Goal: Ask a question

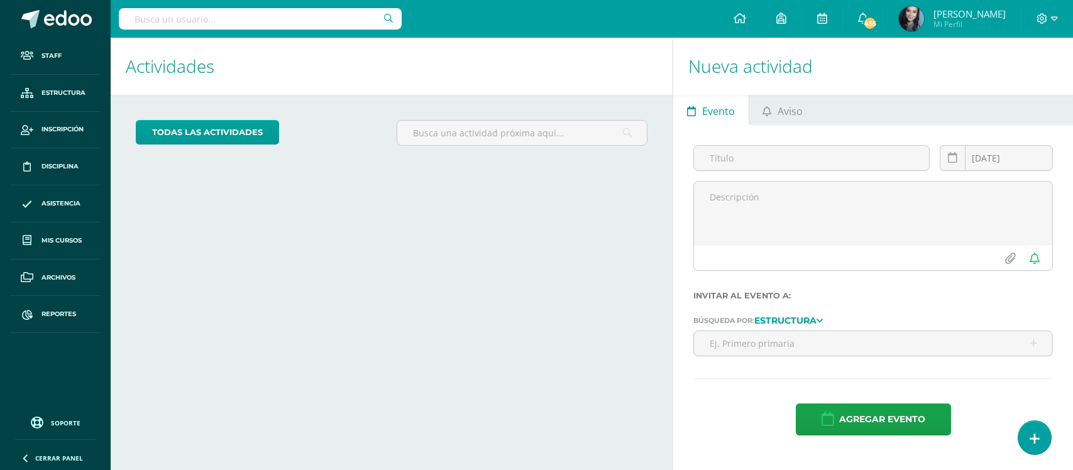
click at [1034, 448] on link at bounding box center [1034, 437] width 33 height 33
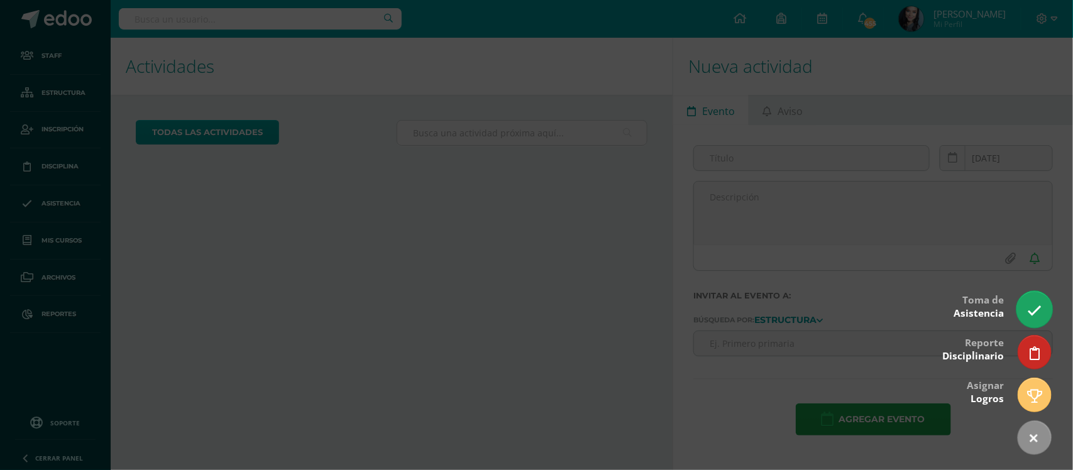
click at [1026, 317] on link at bounding box center [1034, 309] width 36 height 36
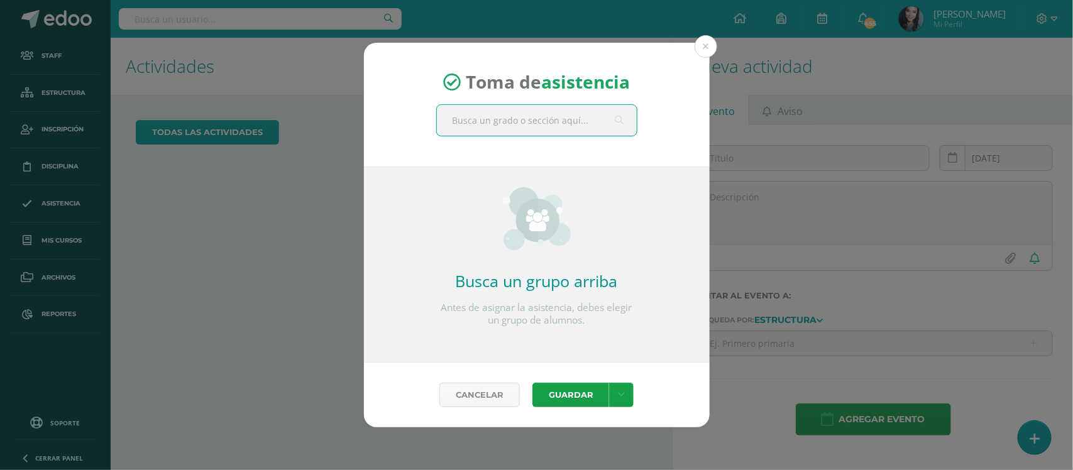
type input "S"
type input "CUARTO"
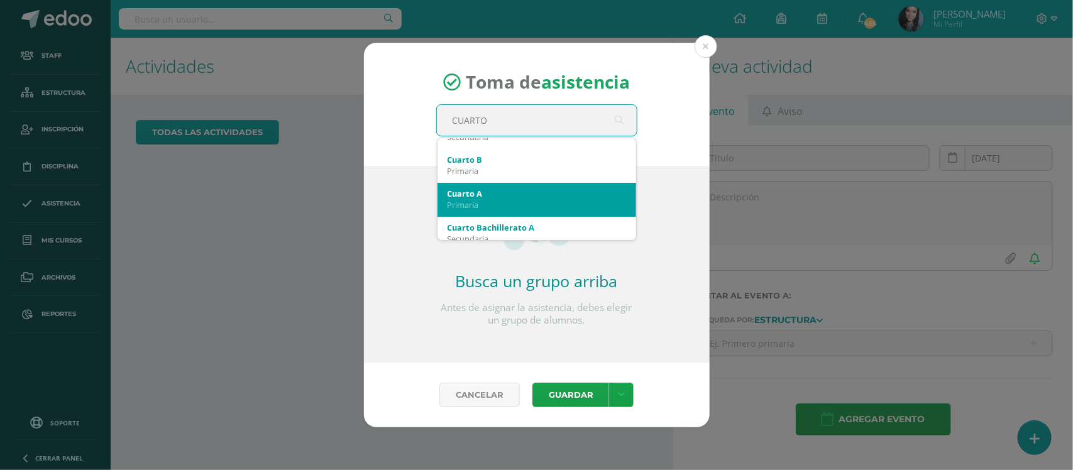
scroll to position [58, 0]
click at [507, 192] on div "Cuarto A" at bounding box center [537, 192] width 179 height 11
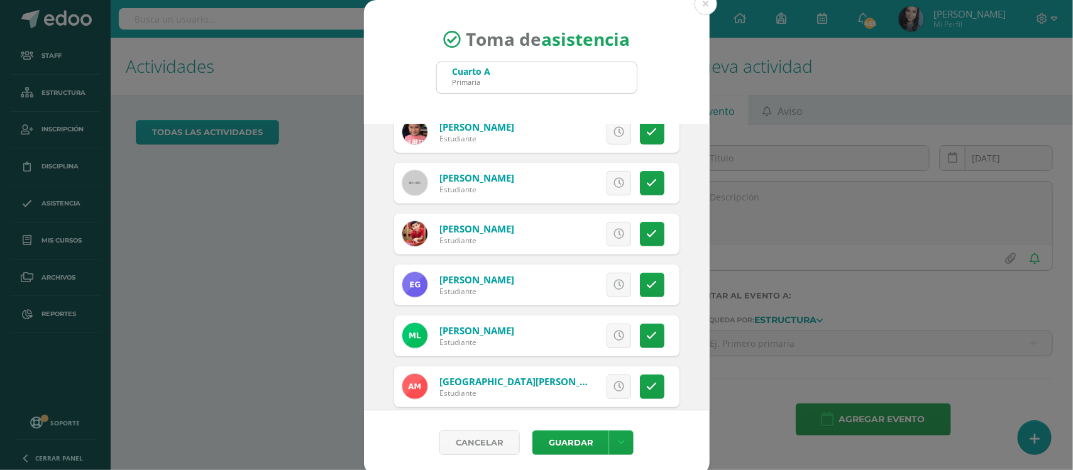
scroll to position [222, 0]
click at [607, 275] on link at bounding box center [619, 284] width 25 height 25
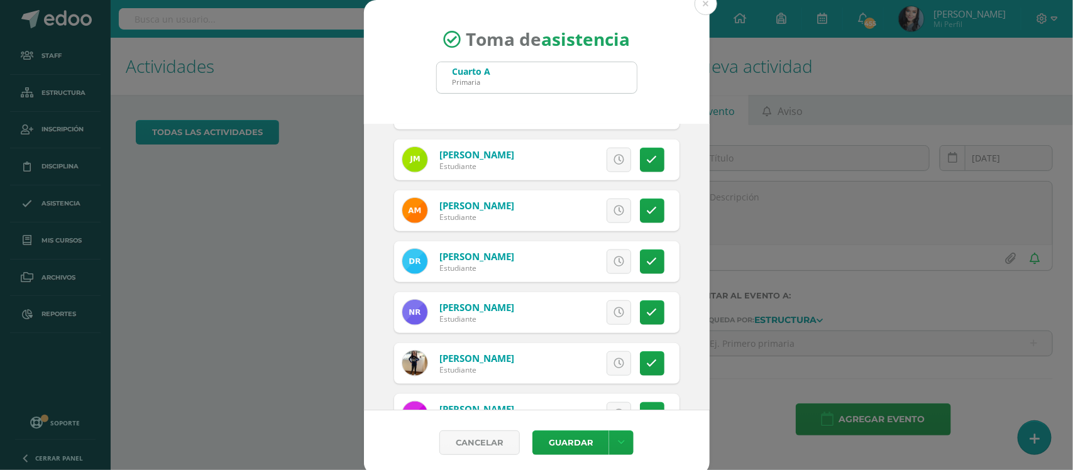
scroll to position [551, 0]
click at [613, 265] on icon at bounding box center [618, 261] width 11 height 11
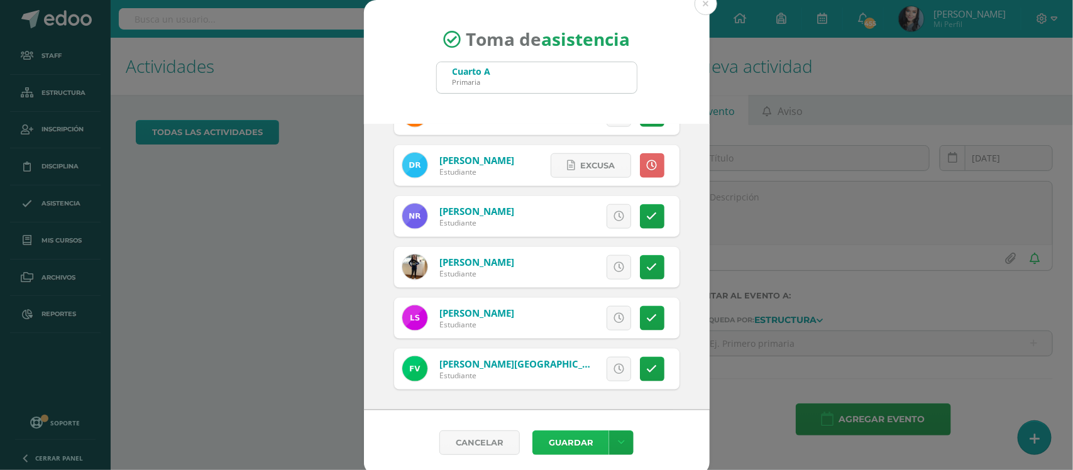
click at [576, 439] on button "Guardar" at bounding box center [570, 443] width 77 height 25
